Goal: Information Seeking & Learning: Find specific fact

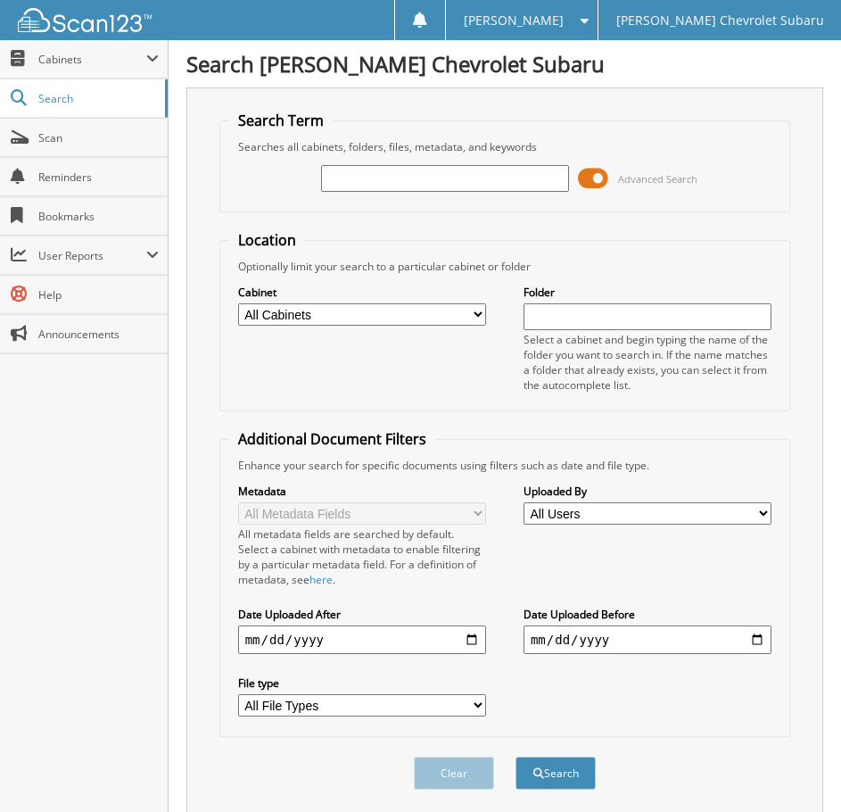
click at [410, 174] on input "text" at bounding box center [445, 178] width 248 height 27
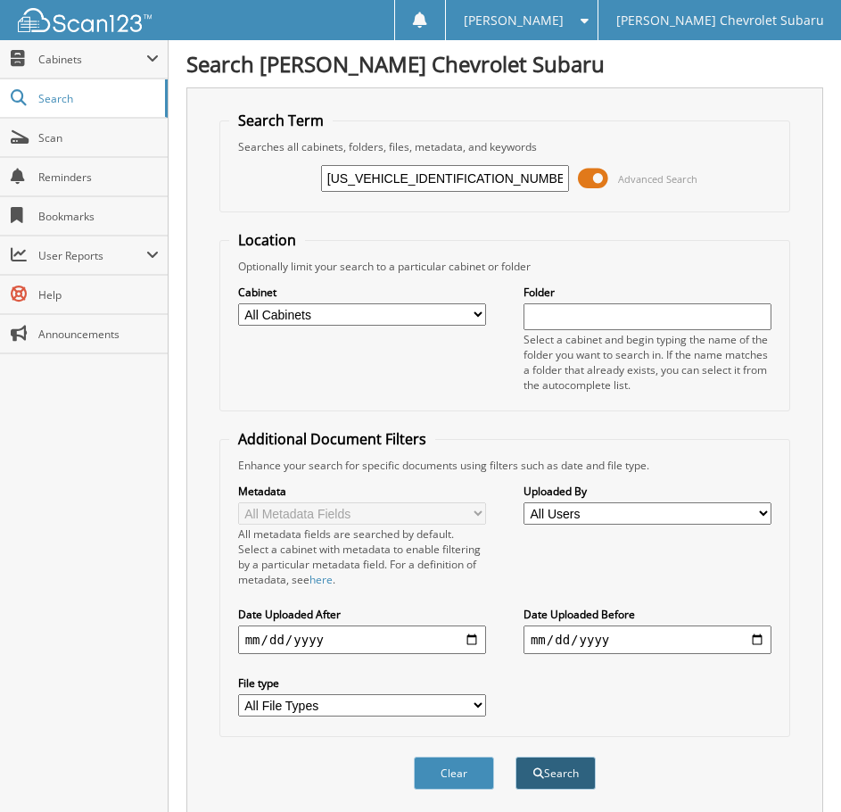
type input "[US_VEHICLE_IDENTIFICATION_NUMBER]"
click at [563, 777] on button "Search" at bounding box center [556, 773] width 80 height 33
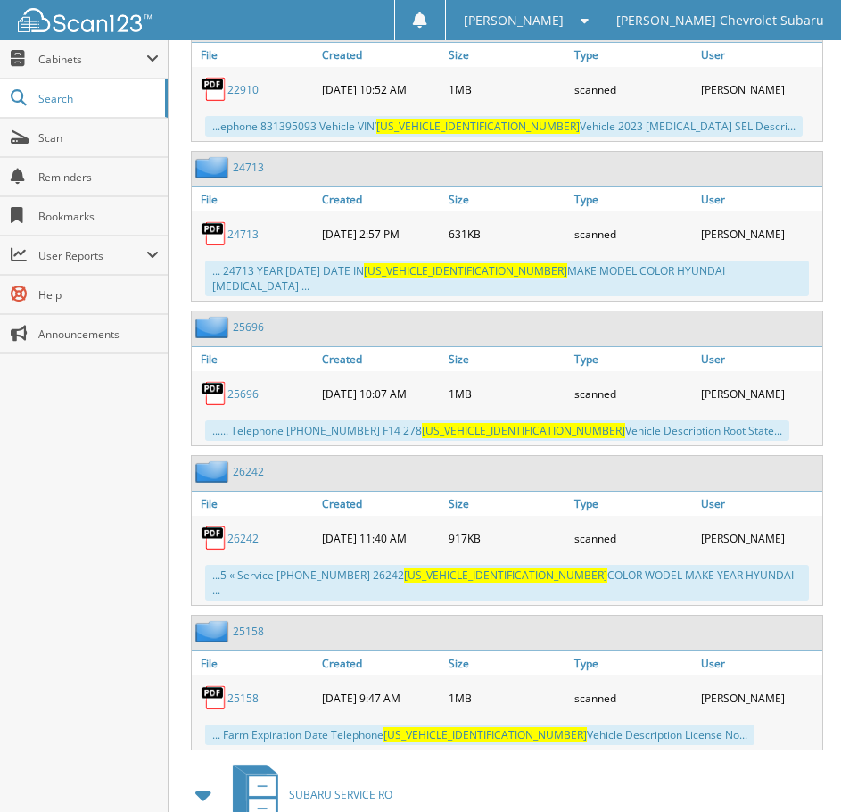
scroll to position [1695, 0]
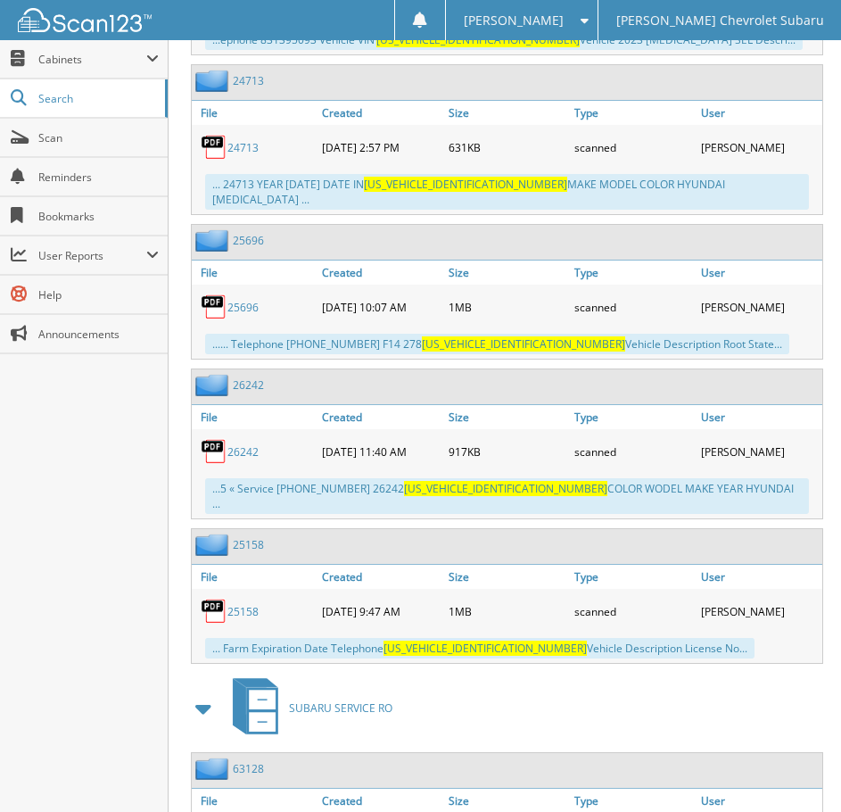
click at [246, 444] on link "26242" at bounding box center [243, 451] width 31 height 15
click at [75, 16] on img at bounding box center [85, 20] width 134 height 24
